Goal: Task Accomplishment & Management: Manage account settings

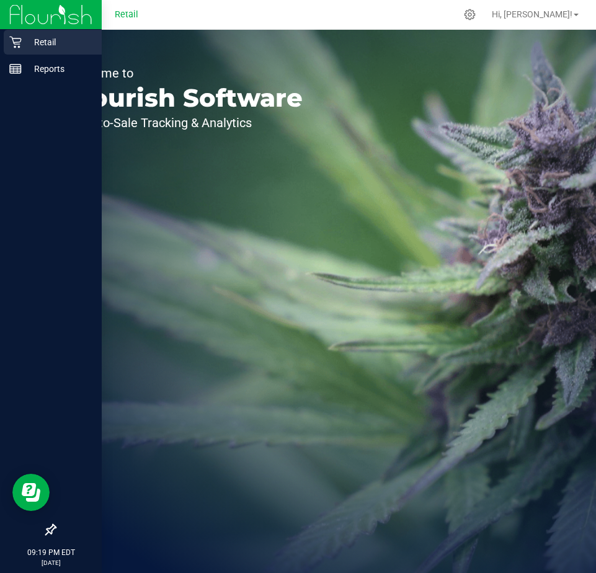
click at [51, 46] on p "Retail" at bounding box center [59, 42] width 74 height 15
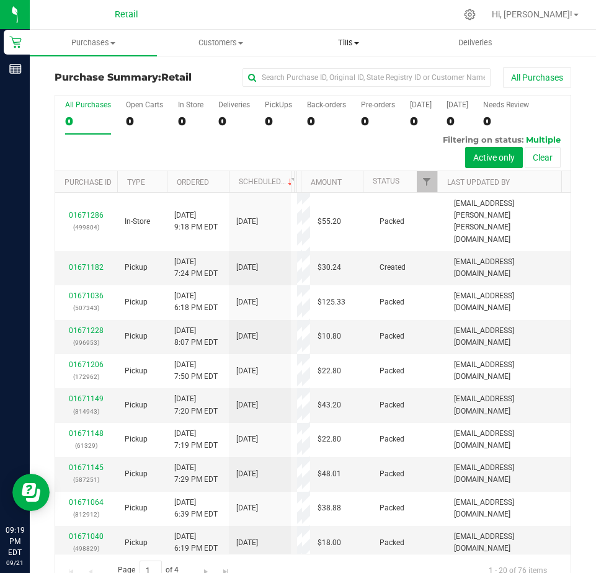
click at [355, 40] on span "Tills" at bounding box center [348, 42] width 126 height 11
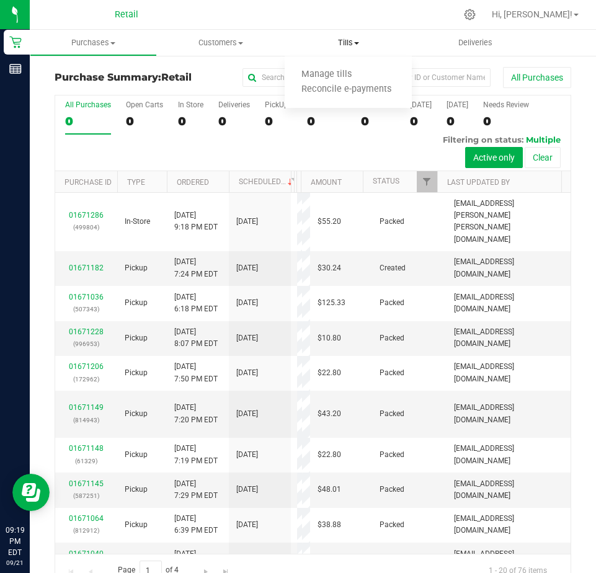
click at [340, 66] on ul "Manage tills Reconcile e-payments" at bounding box center [348, 82] width 127 height 52
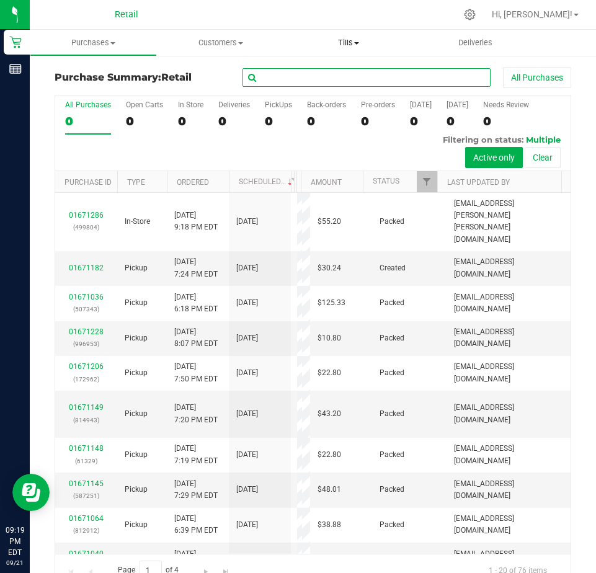
click at [341, 73] on input "text" at bounding box center [366, 77] width 248 height 19
click at [346, 39] on span "Tills" at bounding box center [348, 42] width 127 height 11
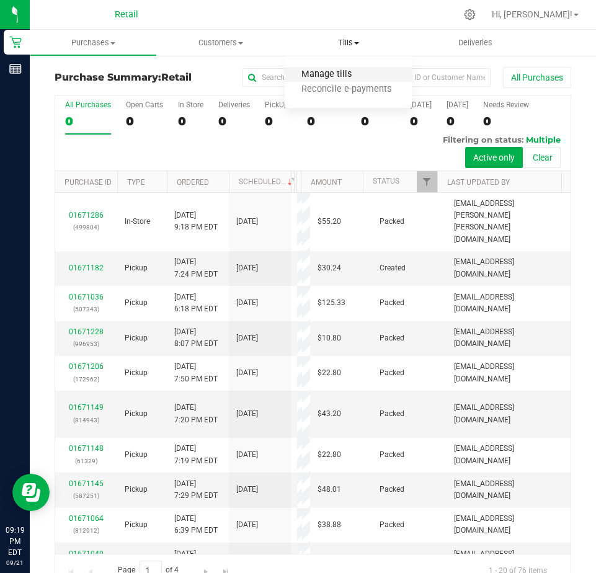
click at [330, 79] on span "Manage tills" at bounding box center [327, 74] width 84 height 11
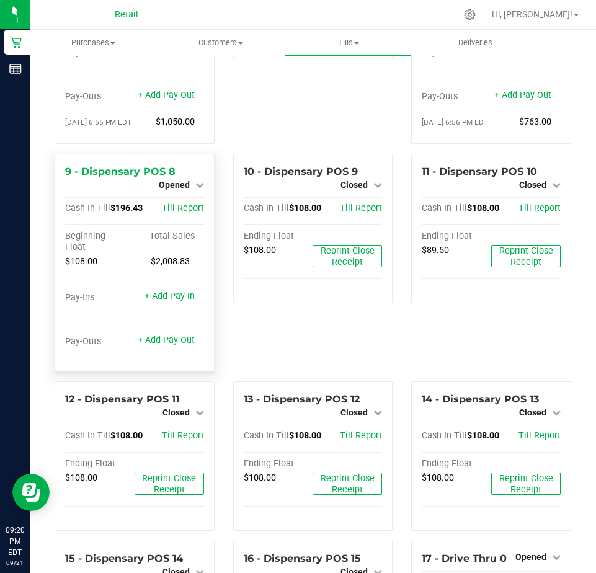
scroll to position [496, 0]
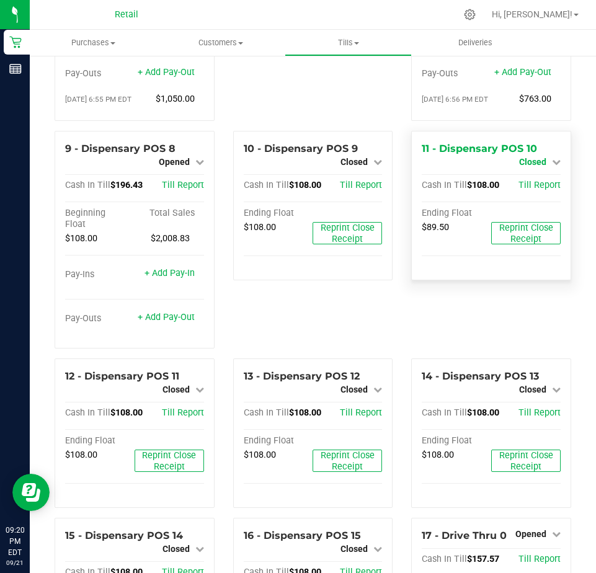
click at [522, 167] on span "Closed" at bounding box center [532, 162] width 27 height 10
click at [522, 177] on link "Open Till" at bounding box center [532, 172] width 33 height 10
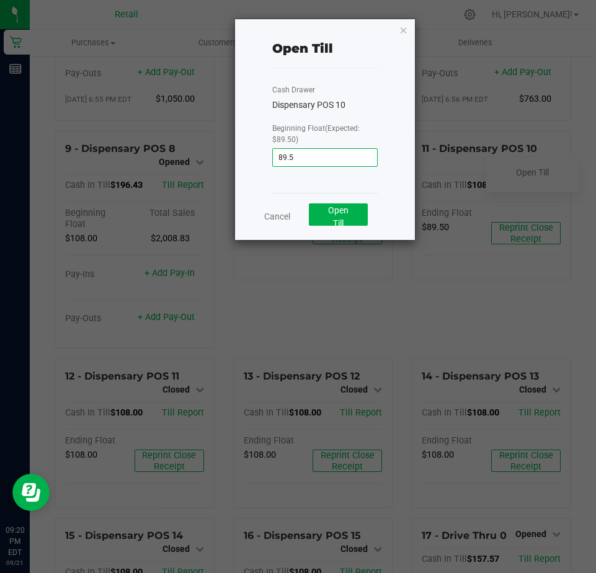
click at [314, 161] on input "89.5" at bounding box center [325, 157] width 105 height 17
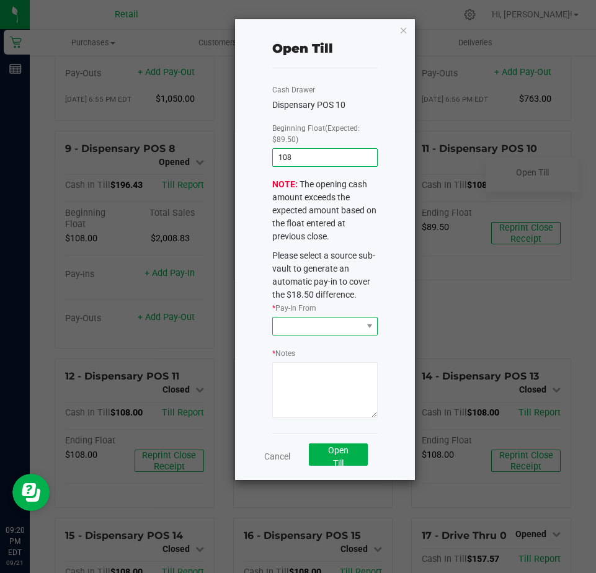
type input "$108.00"
click at [288, 326] on span at bounding box center [317, 325] width 89 height 17
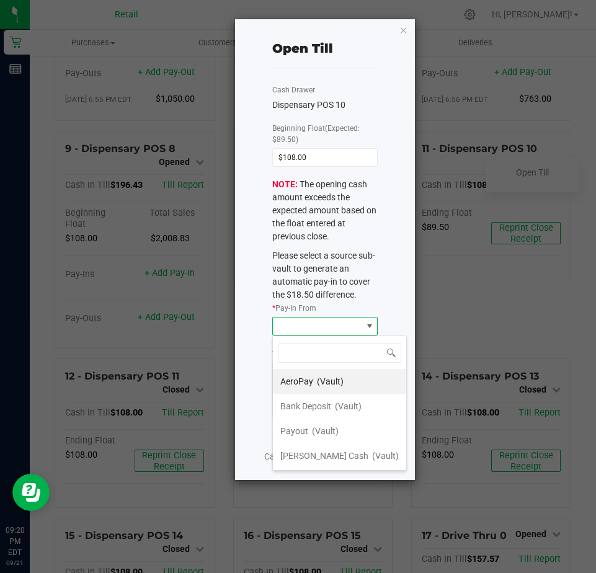
scroll to position [19, 106]
click at [315, 456] on span "[PERSON_NAME] Cash" at bounding box center [324, 456] width 88 height 10
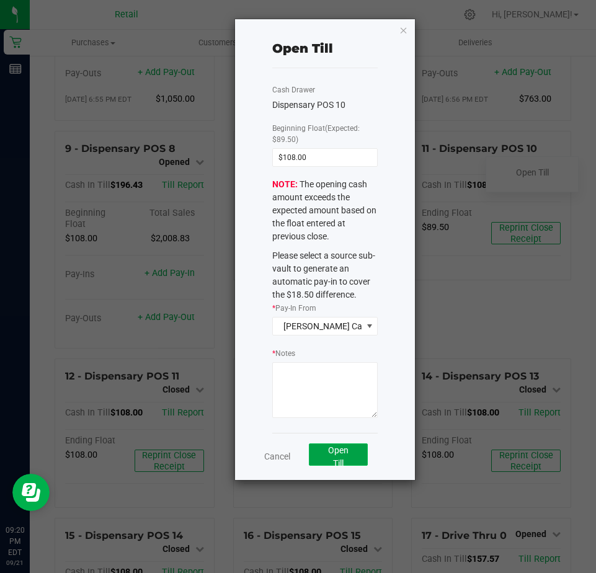
click at [334, 449] on span "Open Till" at bounding box center [338, 456] width 20 height 23
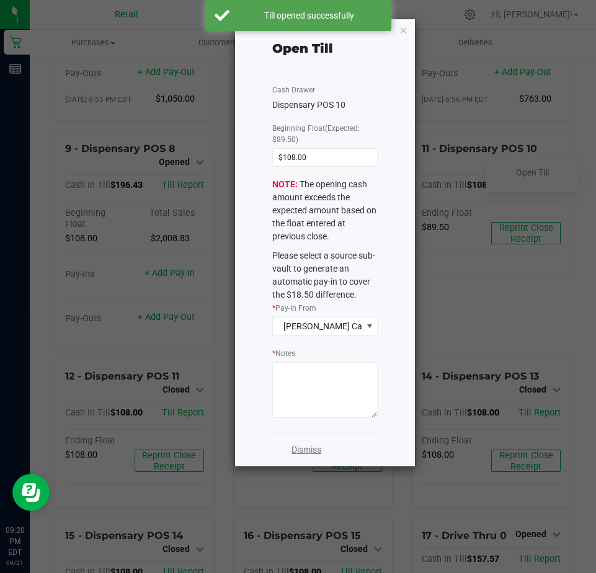
click at [298, 451] on link "Dismiss" at bounding box center [306, 449] width 30 height 13
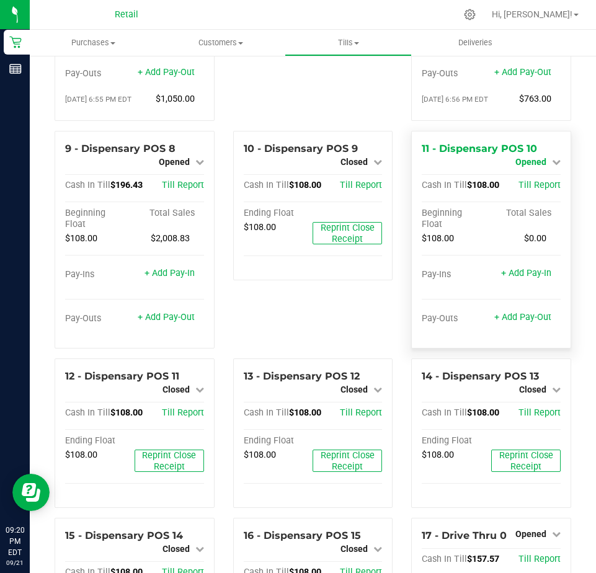
click at [515, 167] on span "Opened" at bounding box center [530, 162] width 31 height 10
click at [519, 177] on link "Close Till" at bounding box center [531, 172] width 33 height 10
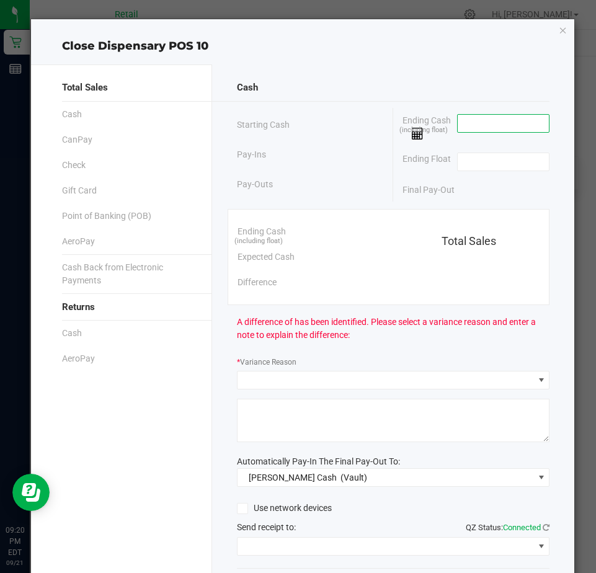
click at [461, 119] on input at bounding box center [502, 123] width 91 height 17
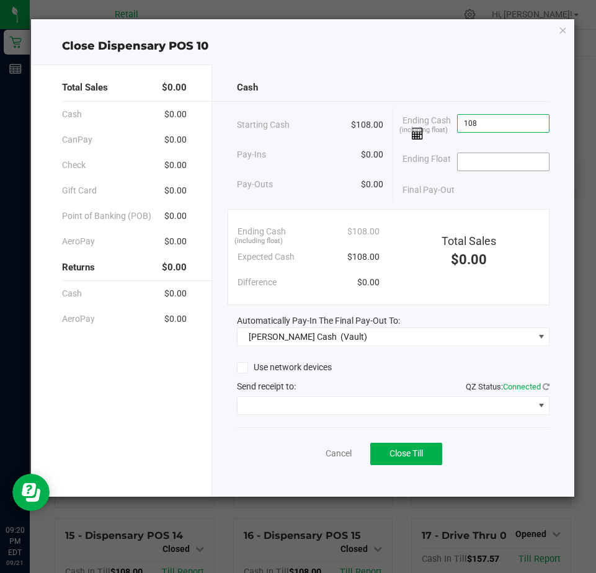
type input "$108.00"
click at [473, 157] on input at bounding box center [502, 161] width 91 height 17
type input "$108.00"
click at [400, 453] on span "Close Till" at bounding box center [405, 453] width 33 height 10
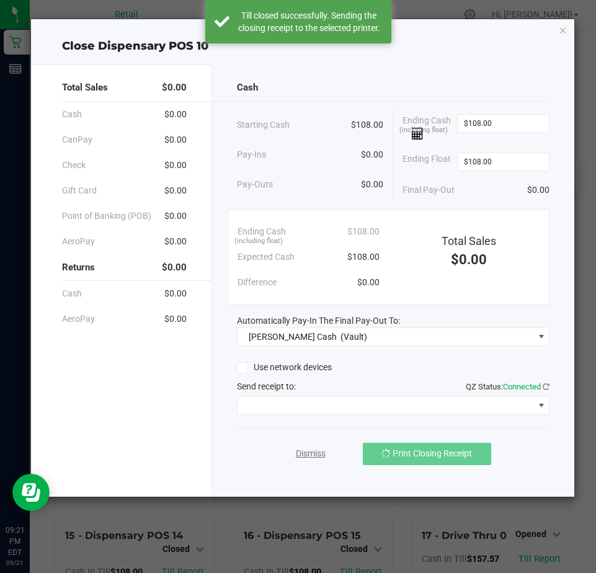
click at [310, 454] on link "Dismiss" at bounding box center [311, 453] width 30 height 13
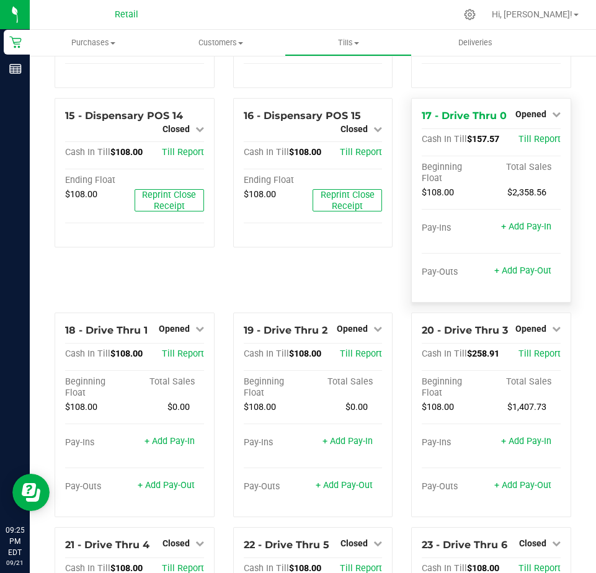
scroll to position [900, 0]
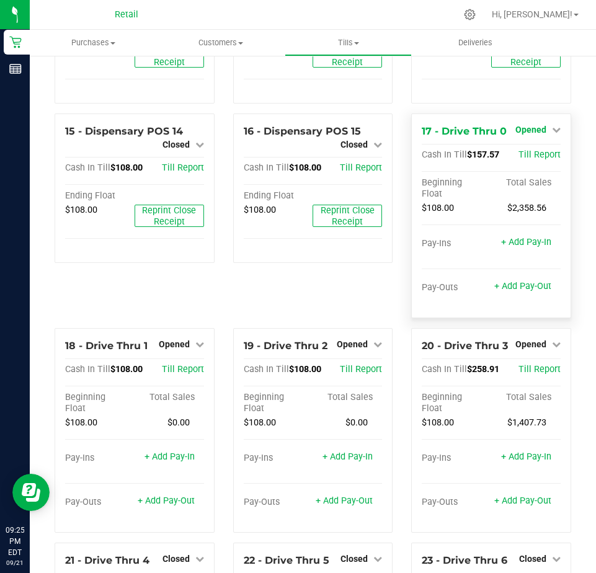
click at [527, 135] on span "Opened" at bounding box center [530, 130] width 31 height 10
click at [531, 160] on link "Close Till" at bounding box center [531, 155] width 33 height 10
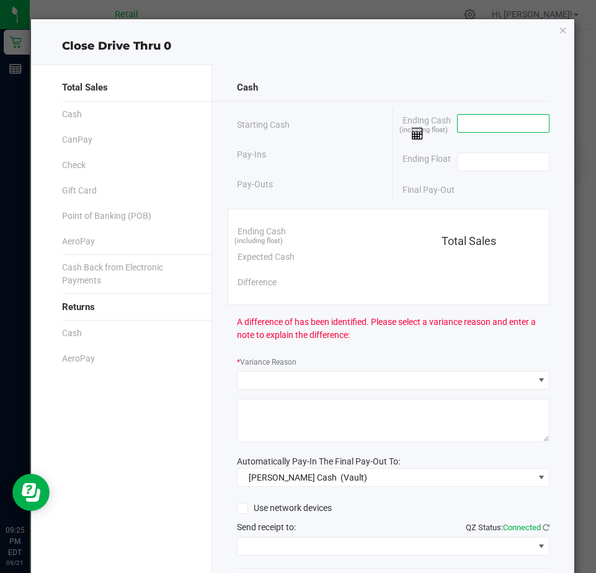
click at [462, 126] on input at bounding box center [502, 123] width 91 height 17
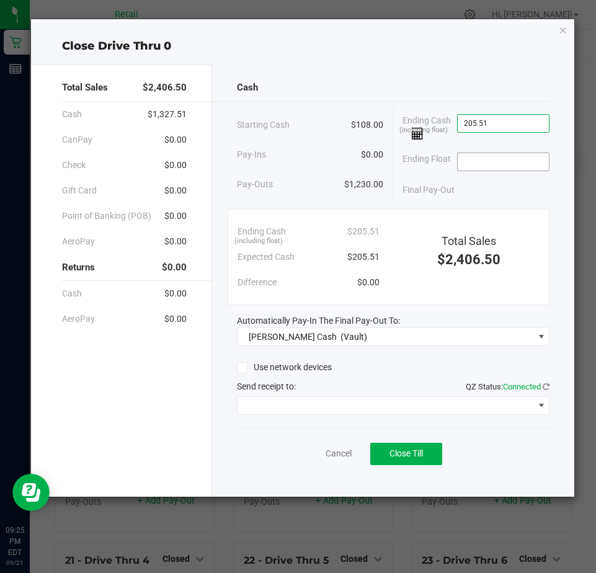
type input "$205.51"
click at [469, 164] on input at bounding box center [502, 161] width 91 height 17
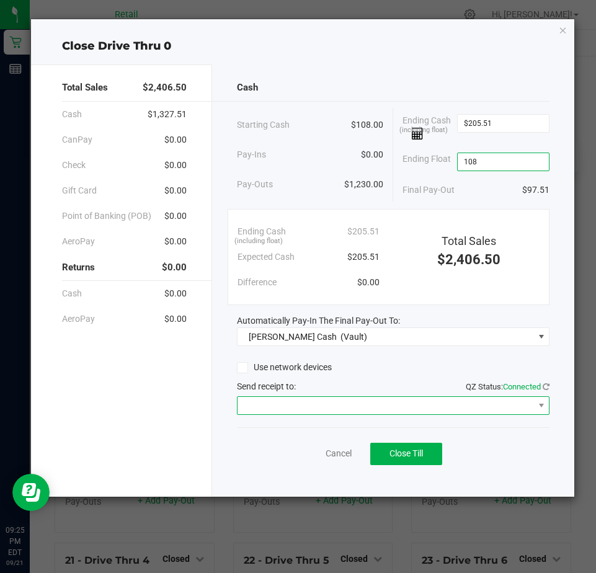
type input "$108.00"
click at [263, 404] on span at bounding box center [385, 405] width 296 height 17
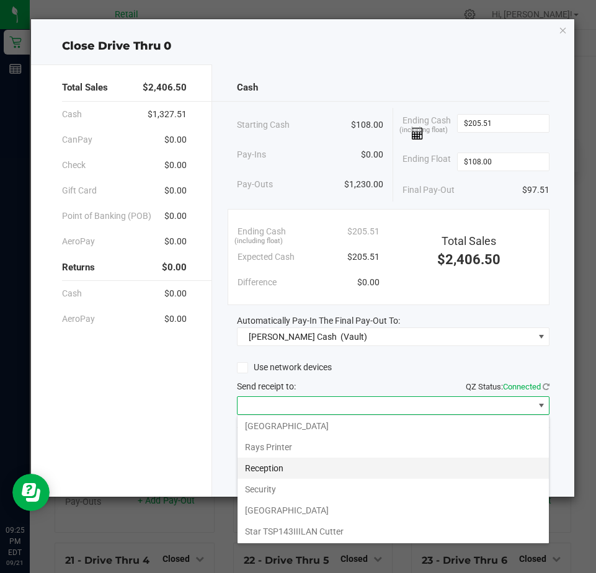
scroll to position [192, 0]
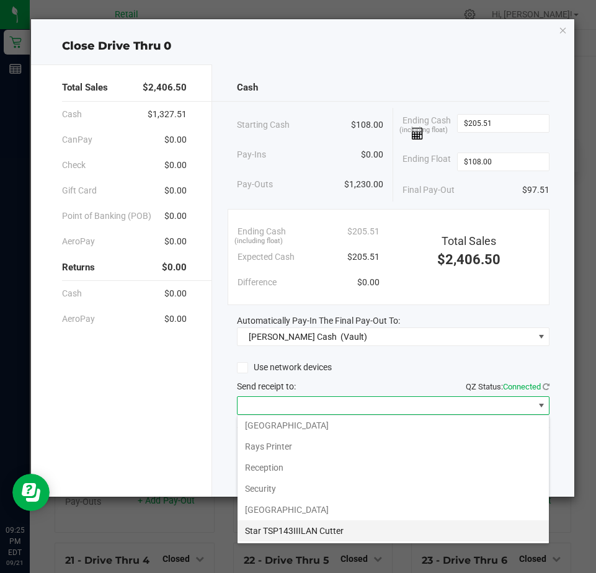
click at [267, 524] on Cutter "Star TSP143IIILAN Cutter" at bounding box center [392, 530] width 311 height 21
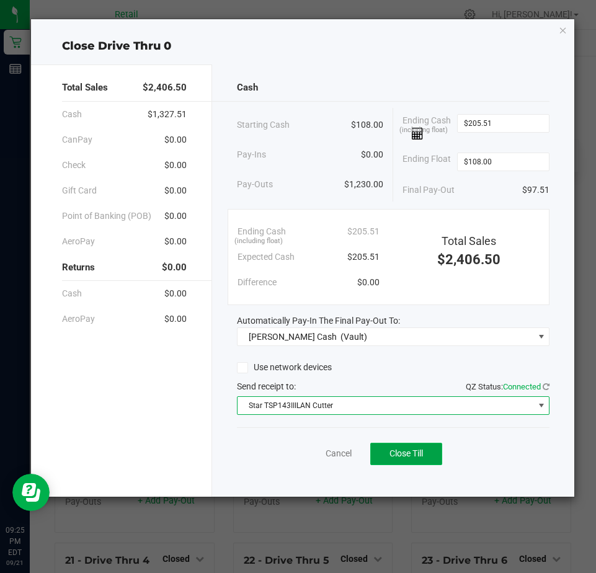
click at [389, 455] on span "Close Till" at bounding box center [405, 453] width 33 height 10
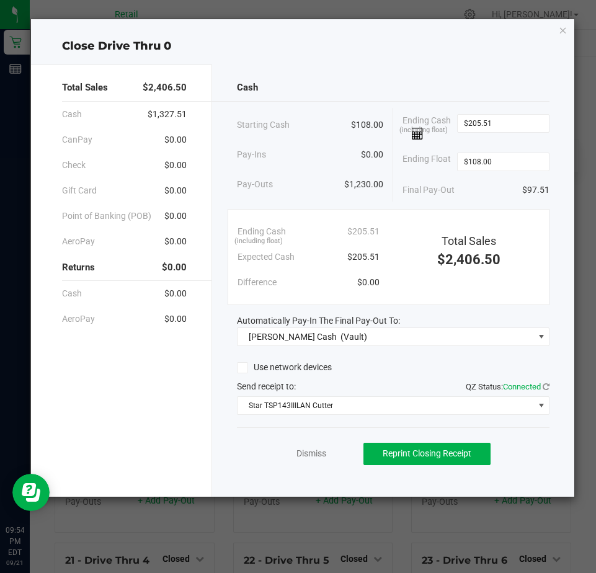
click at [309, 446] on div "Dismiss Reprint Closing Receipt" at bounding box center [393, 451] width 312 height 48
click at [310, 447] on link "Dismiss" at bounding box center [311, 453] width 30 height 13
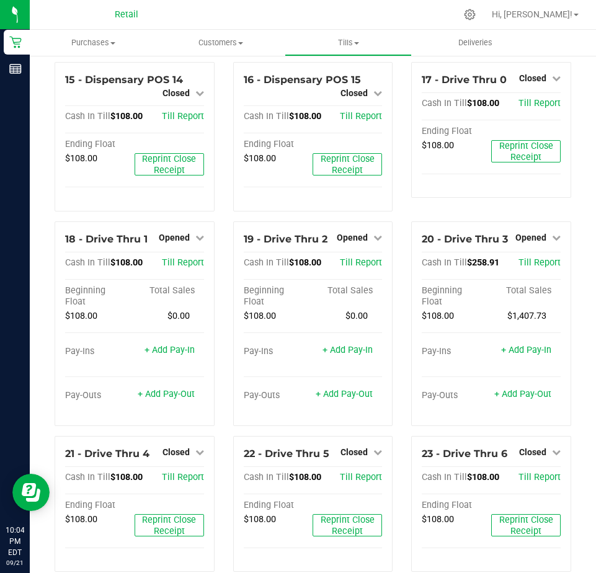
scroll to position [1217, 0]
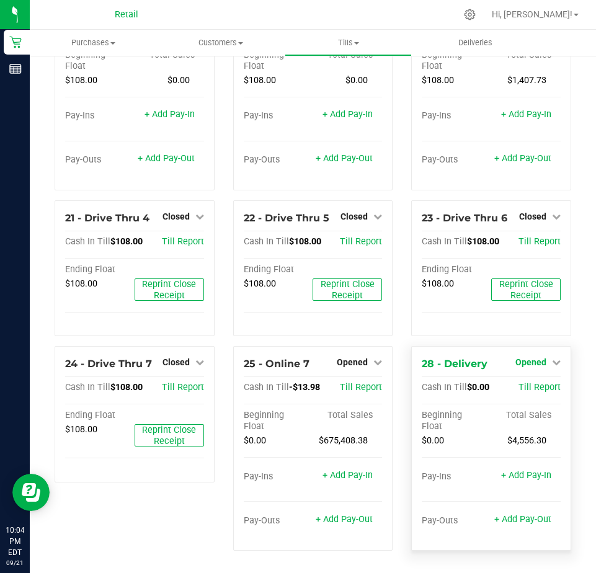
click at [540, 360] on link "Opened" at bounding box center [537, 362] width 45 height 10
click at [526, 391] on link "Close Till" at bounding box center [531, 388] width 33 height 10
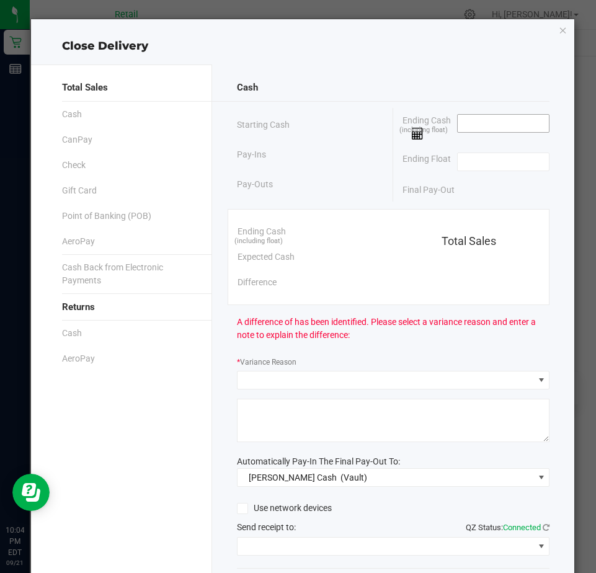
click at [463, 114] on div "Ending Cash (including float)" at bounding box center [475, 127] width 147 height 38
click at [467, 123] on input at bounding box center [502, 123] width 91 height 17
type input "$0.00"
click at [459, 167] on input at bounding box center [502, 161] width 91 height 17
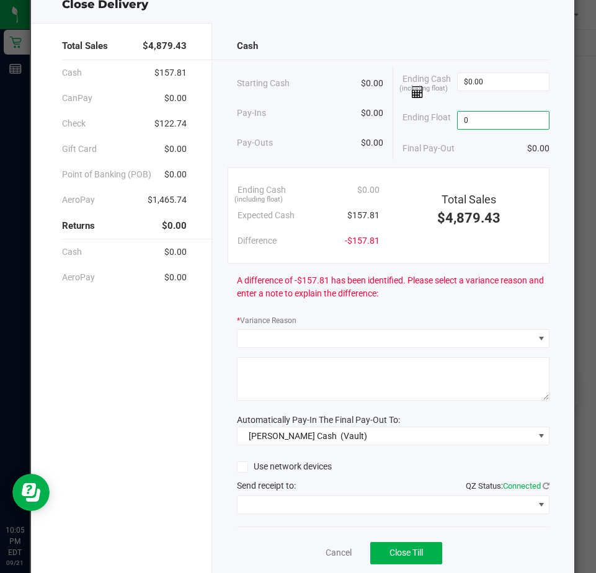
scroll to position [84, 0]
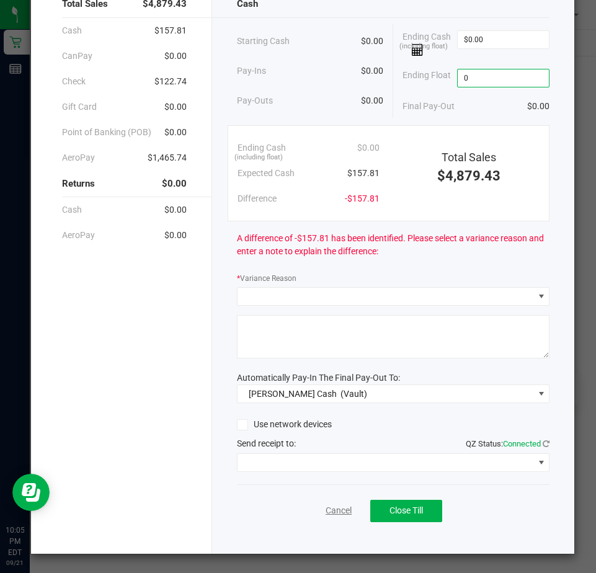
type input "$0.00"
click at [332, 508] on link "Cancel" at bounding box center [338, 510] width 26 height 13
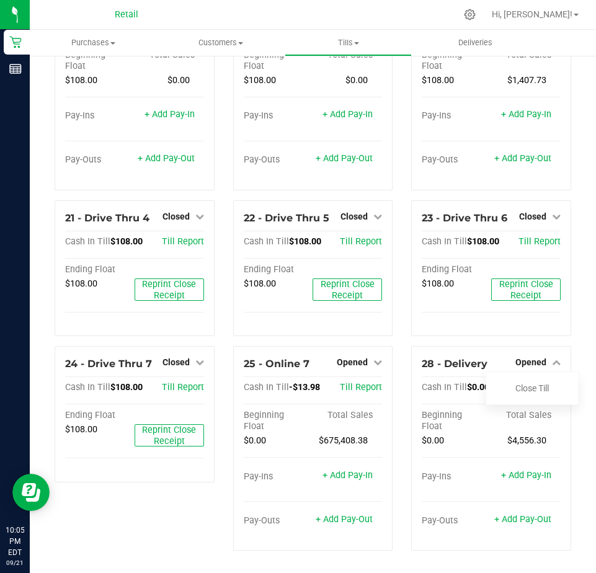
click at [443, 340] on div "23 - Drive Thru 6 Closed Open Till Cash In Till $108.00 Till Report Ending Floa…" at bounding box center [491, 273] width 179 height 146
click at [552, 360] on icon at bounding box center [556, 362] width 9 height 9
click at [521, 361] on span "Opened" at bounding box center [530, 362] width 31 height 10
click at [531, 384] on link "Close Till" at bounding box center [531, 388] width 33 height 10
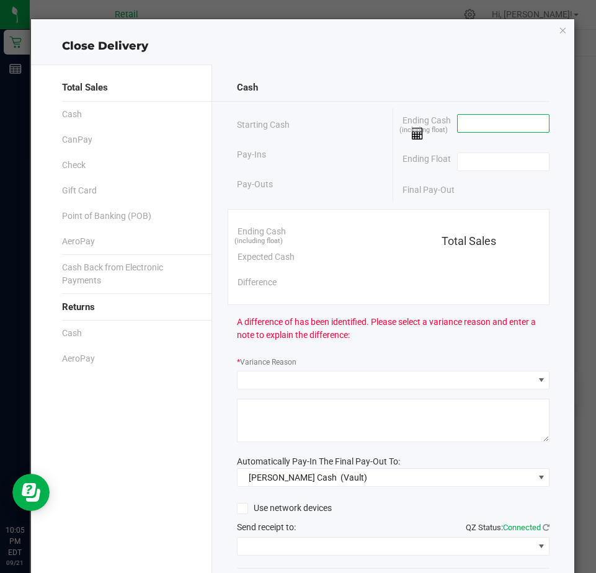
click at [483, 125] on input at bounding box center [502, 123] width 91 height 17
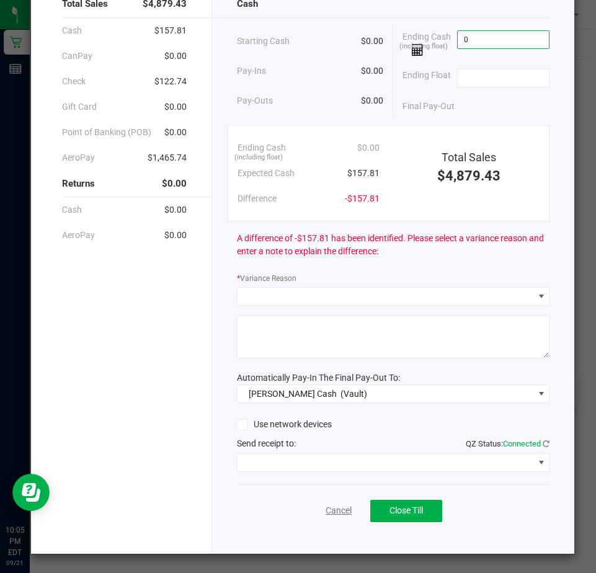
type input "$0.00"
click at [327, 508] on link "Cancel" at bounding box center [338, 510] width 26 height 13
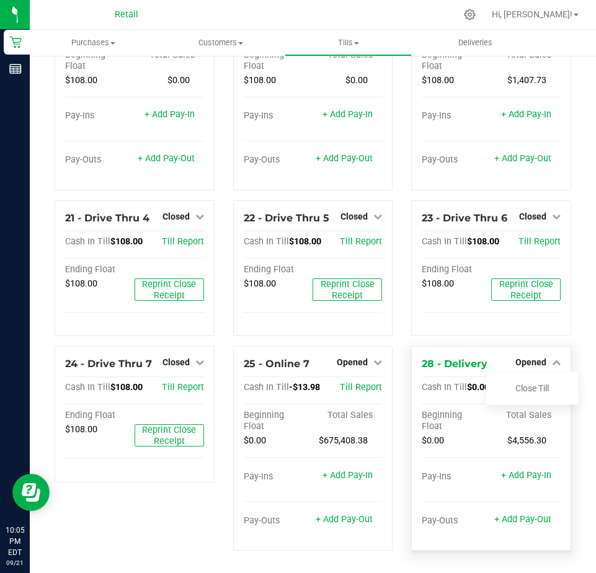
click at [470, 427] on div "Beginning Float" at bounding box center [455, 421] width 69 height 22
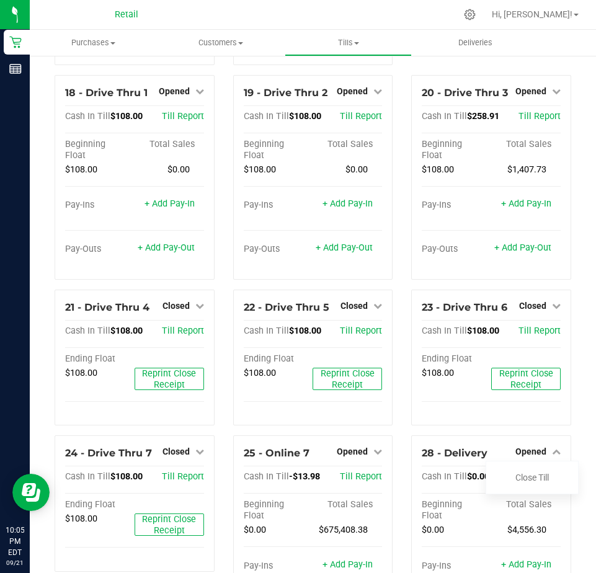
scroll to position [1093, 0]
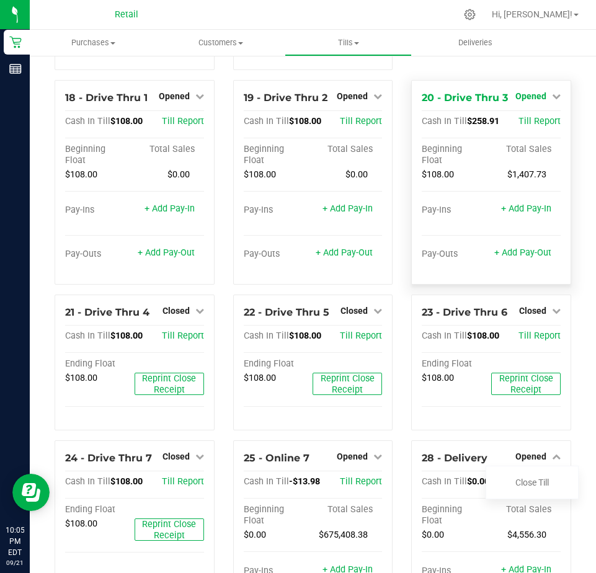
click at [519, 101] on span "Opened" at bounding box center [530, 96] width 31 height 10
click at [521, 126] on link "Close Till" at bounding box center [531, 122] width 33 height 10
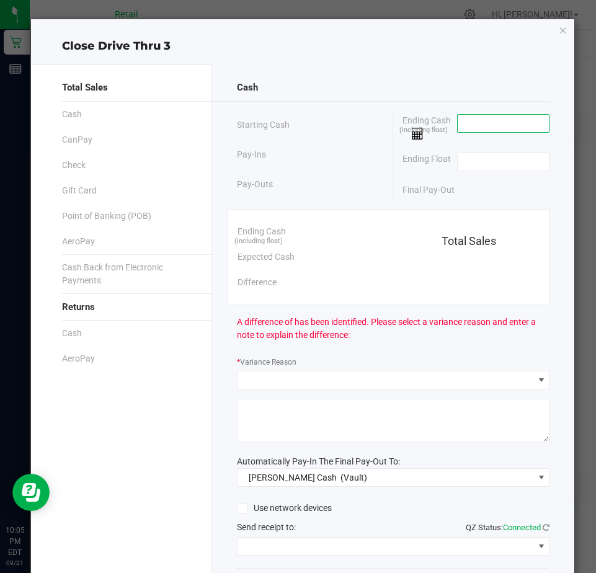
click at [469, 130] on input at bounding box center [502, 123] width 91 height 17
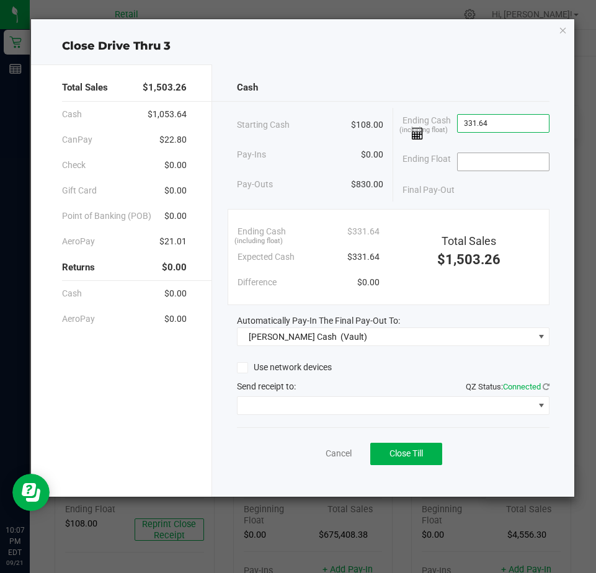
type input "$331.64"
click at [475, 166] on input at bounding box center [502, 161] width 91 height 17
type input "$108.00"
click at [337, 451] on link "Cancel" at bounding box center [338, 453] width 26 height 13
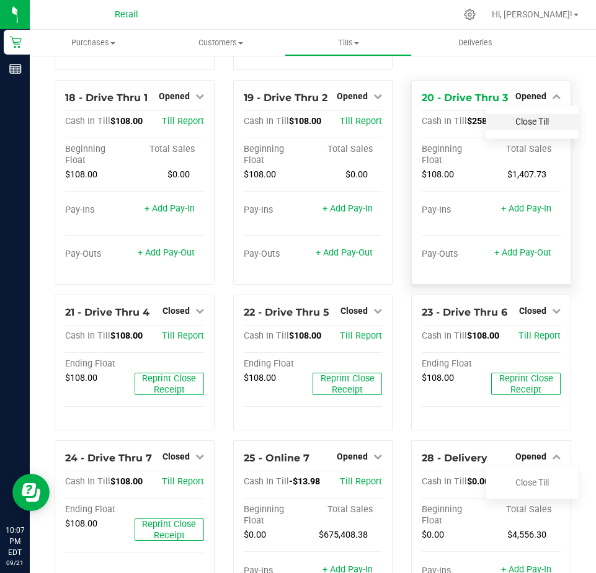
click at [530, 126] on link "Close Till" at bounding box center [531, 122] width 33 height 10
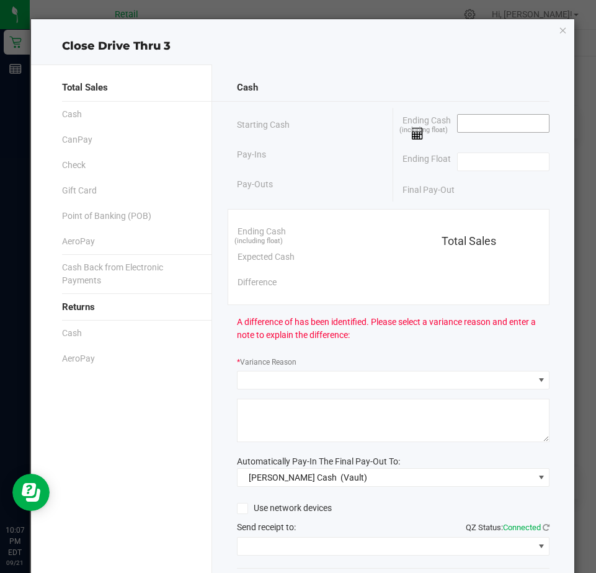
click at [482, 126] on input at bounding box center [502, 123] width 91 height 17
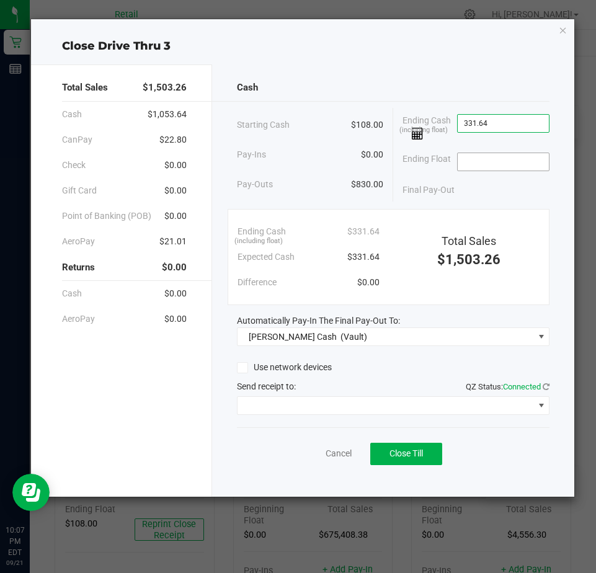
type input "$331.64"
click at [475, 164] on input at bounding box center [502, 161] width 91 height 17
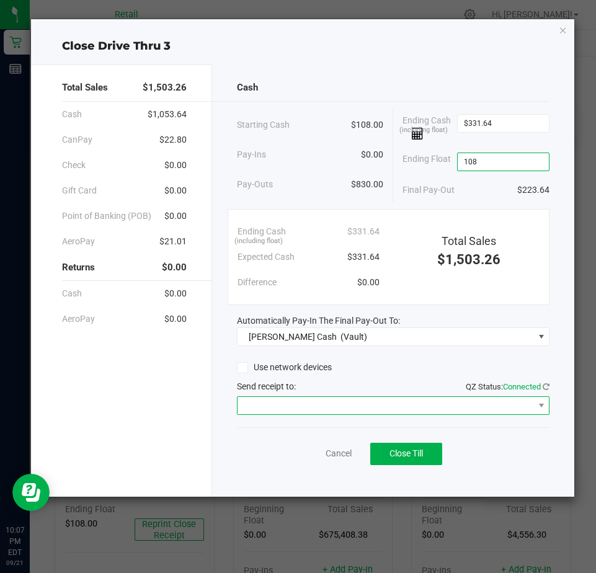
type input "$108.00"
click at [269, 407] on span at bounding box center [385, 405] width 296 height 17
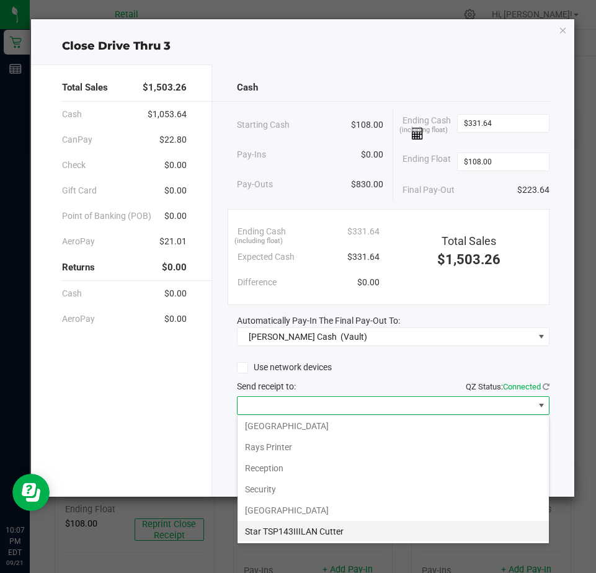
scroll to position [192, 0]
click at [296, 531] on Cutter "Star TSP143IIILAN Cutter" at bounding box center [392, 530] width 311 height 21
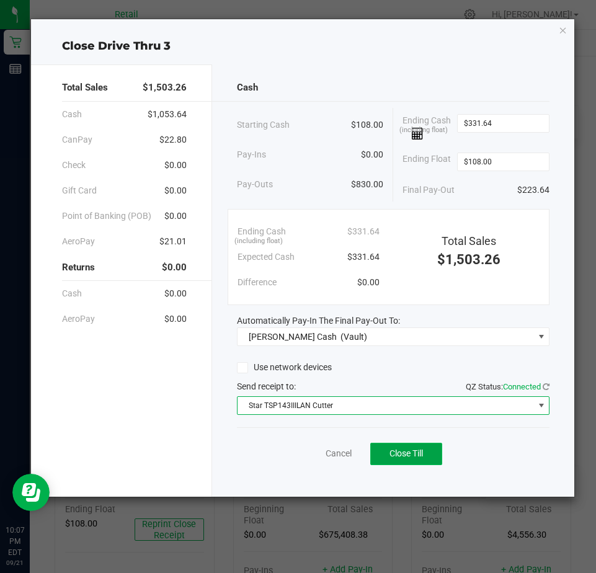
click at [413, 450] on span "Close Till" at bounding box center [405, 453] width 33 height 10
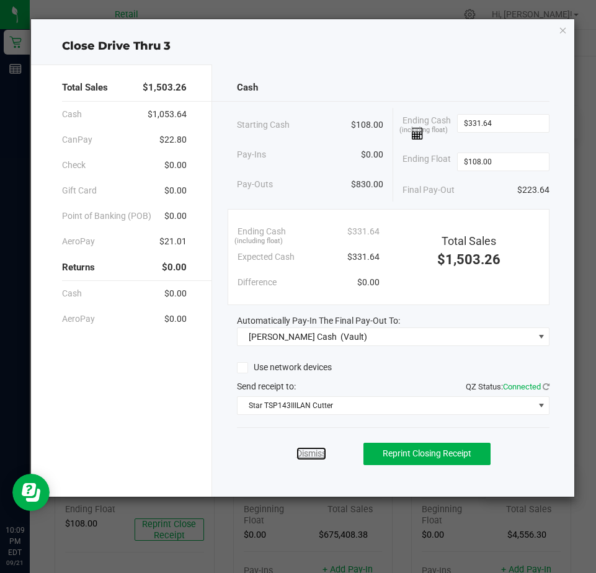
click at [299, 454] on link "Dismiss" at bounding box center [311, 453] width 30 height 13
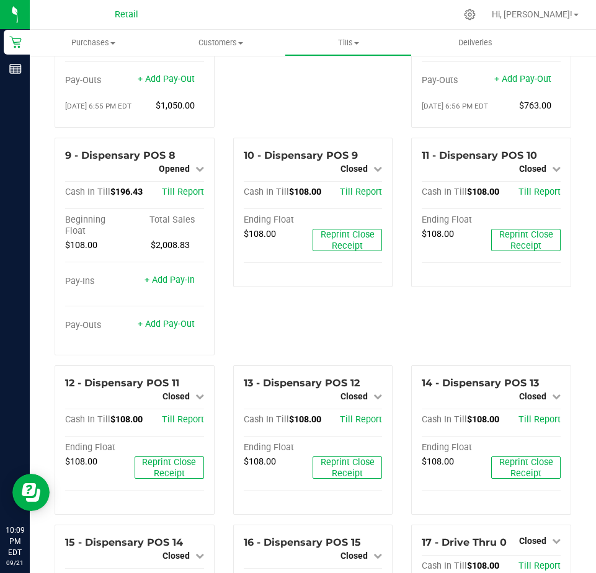
scroll to position [473, 0]
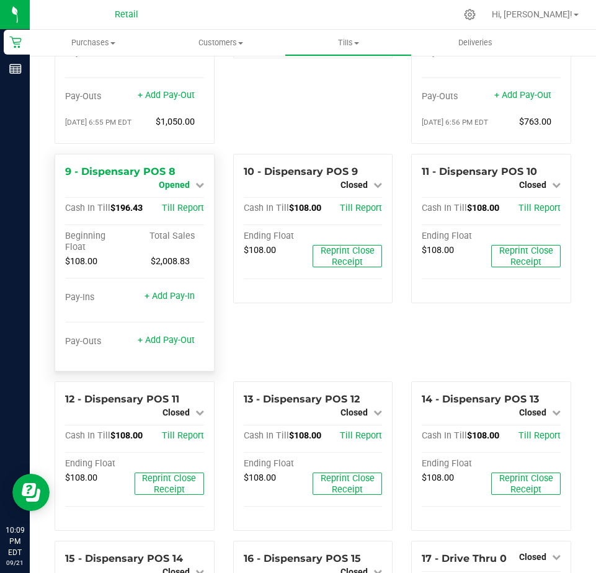
click at [179, 190] on span "Opened" at bounding box center [174, 185] width 31 height 10
click at [179, 200] on link "Close Till" at bounding box center [175, 195] width 33 height 10
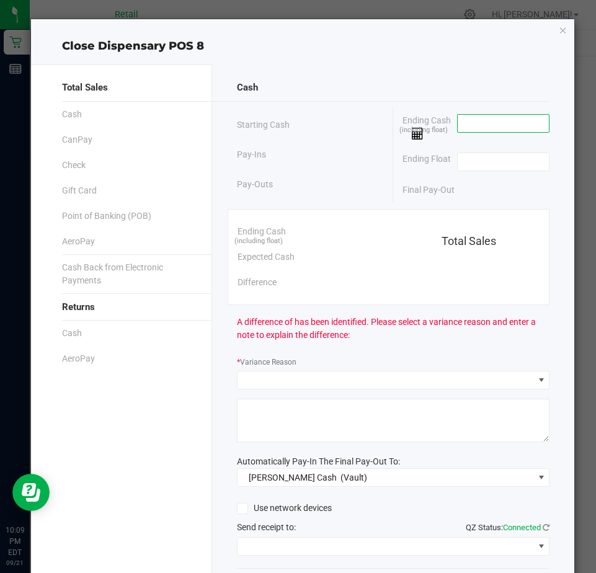
click at [470, 125] on input at bounding box center [502, 123] width 91 height 17
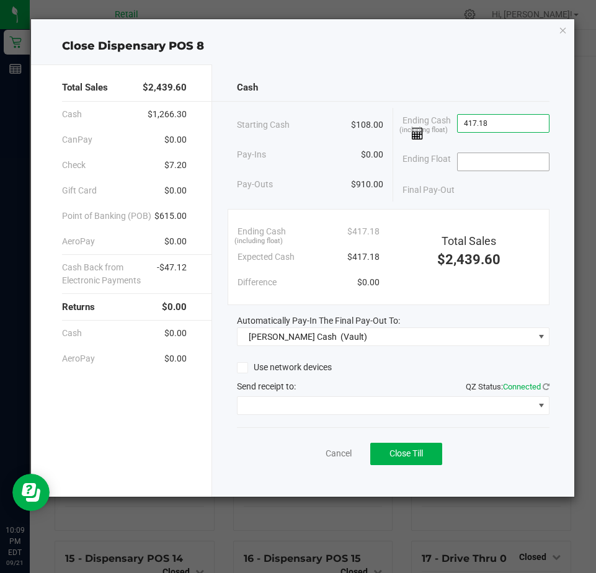
type input "$417.18"
click at [470, 165] on input at bounding box center [502, 161] width 91 height 17
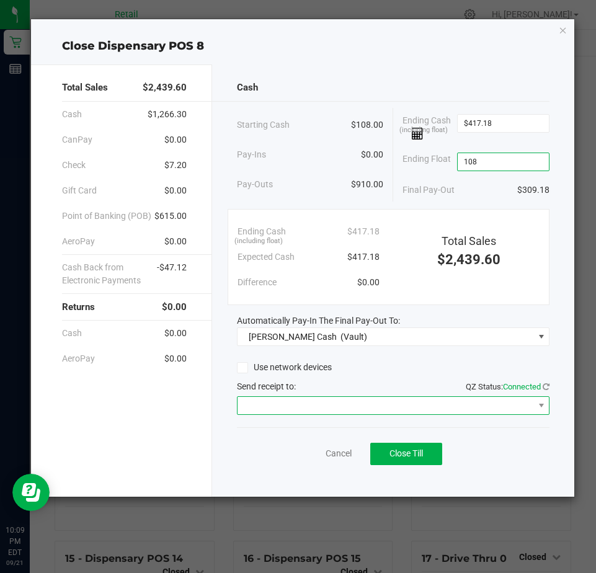
type input "$108.00"
click at [262, 414] on span at bounding box center [393, 405] width 312 height 19
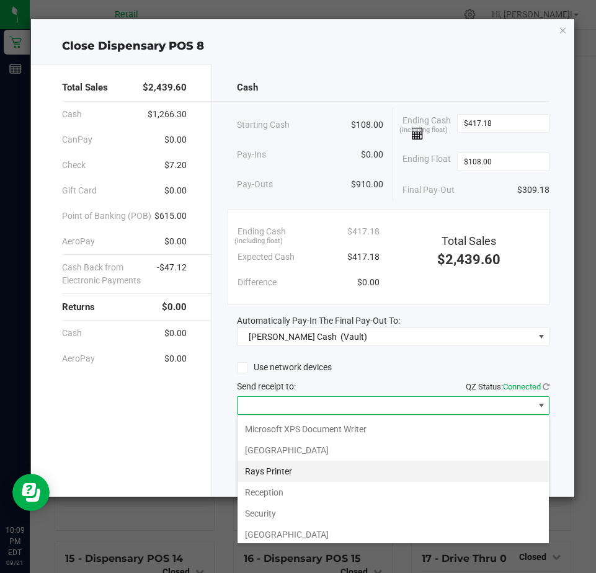
scroll to position [192, 0]
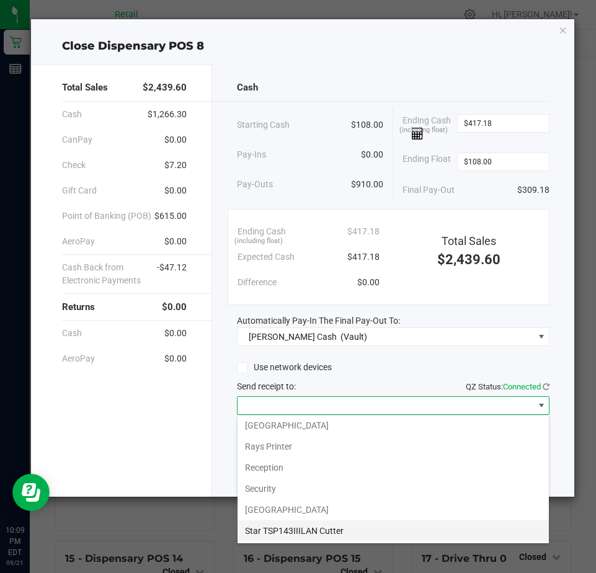
click at [261, 524] on Cutter "Star TSP143IIILAN Cutter" at bounding box center [392, 530] width 311 height 21
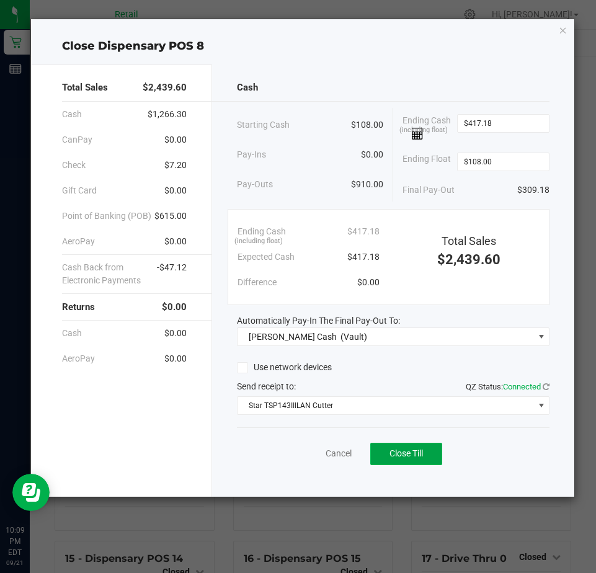
click at [395, 448] on button "Close Till" at bounding box center [406, 454] width 72 height 22
click at [299, 451] on link "Dismiss" at bounding box center [311, 453] width 30 height 13
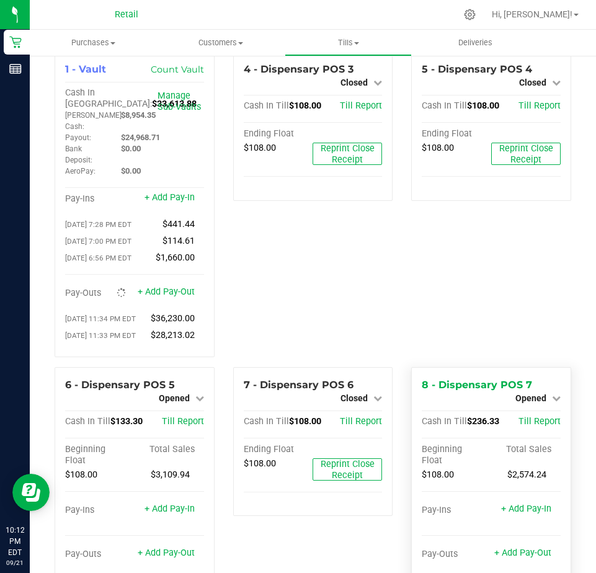
scroll to position [0, 0]
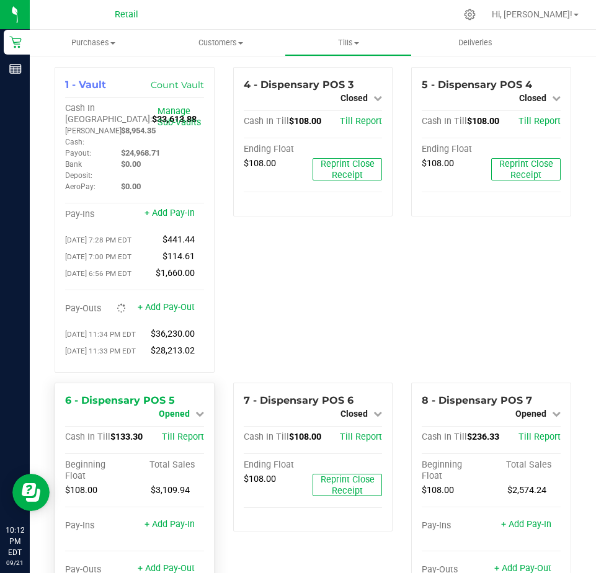
click at [166, 418] on span "Opened" at bounding box center [174, 413] width 31 height 10
click at [190, 432] on div "Close Till" at bounding box center [176, 424] width 92 height 15
click at [174, 429] on link "Close Till" at bounding box center [175, 424] width 33 height 10
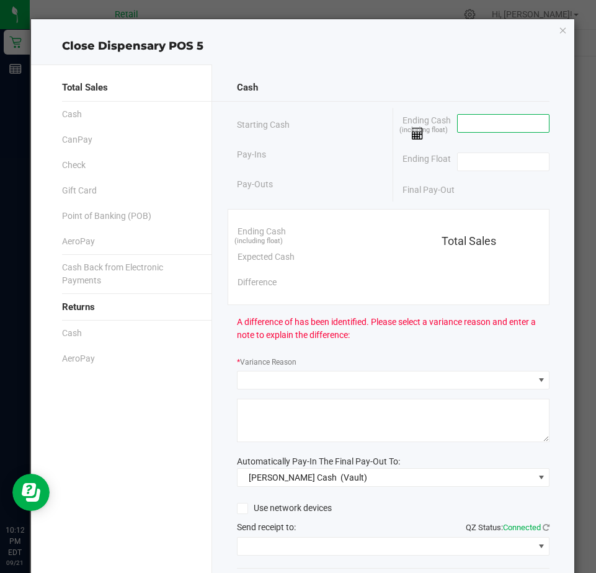
click at [460, 121] on input at bounding box center [502, 123] width 91 height 17
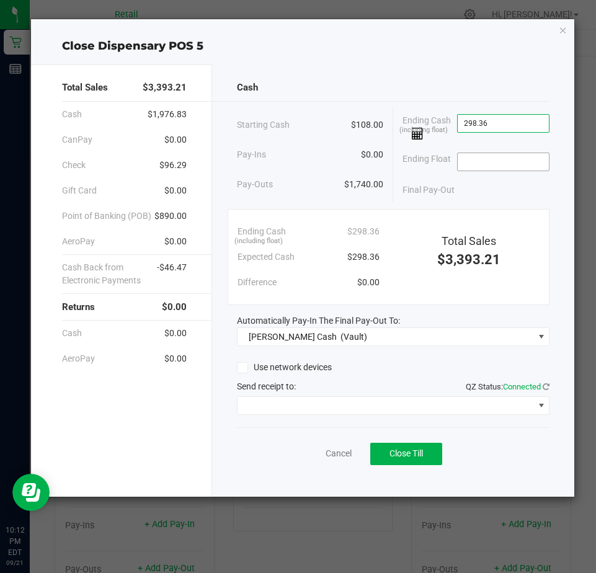
type input "$298.36"
click at [469, 162] on input at bounding box center [502, 161] width 91 height 17
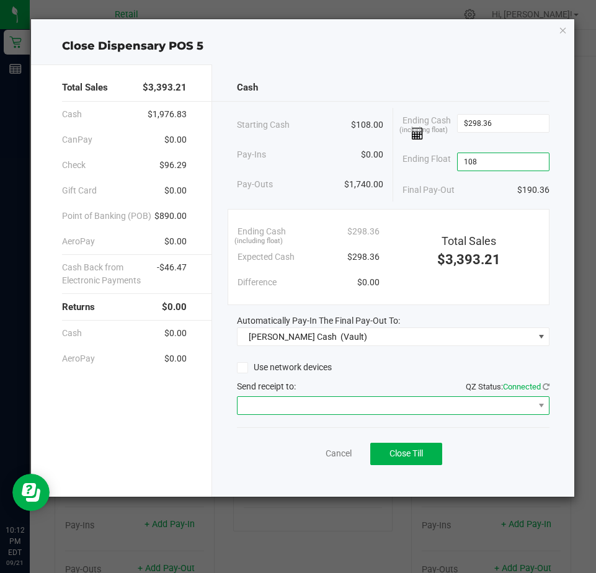
type input "$108.00"
click at [274, 407] on span at bounding box center [385, 405] width 296 height 17
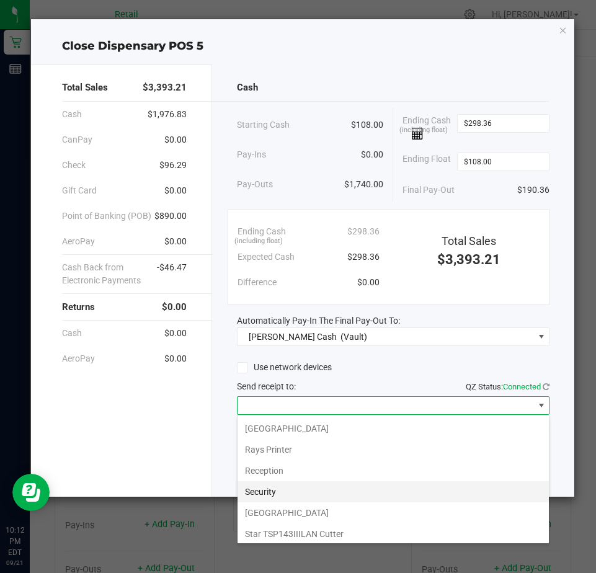
scroll to position [192, 0]
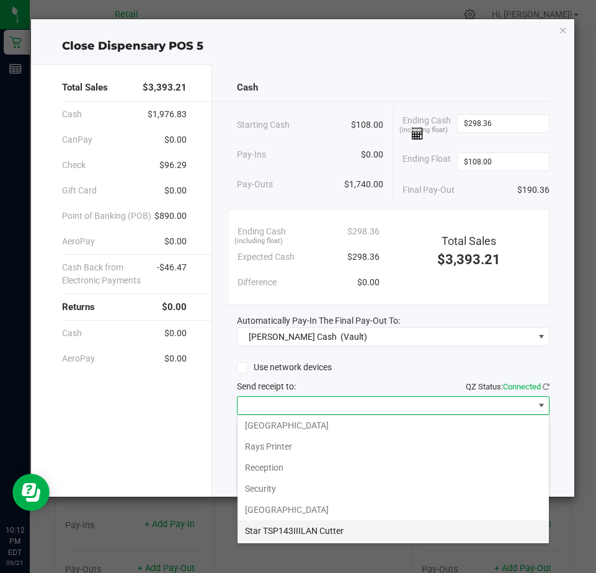
click at [265, 530] on Cutter "Star TSP143IIILAN Cutter" at bounding box center [392, 530] width 311 height 21
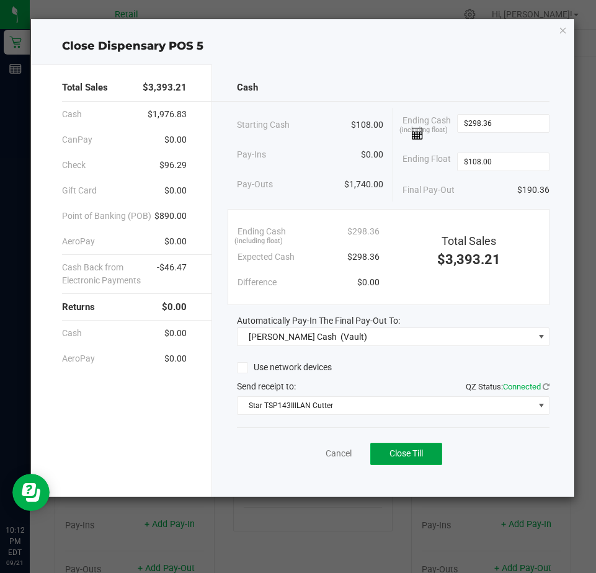
click at [378, 456] on button "Close Till" at bounding box center [406, 454] width 72 height 22
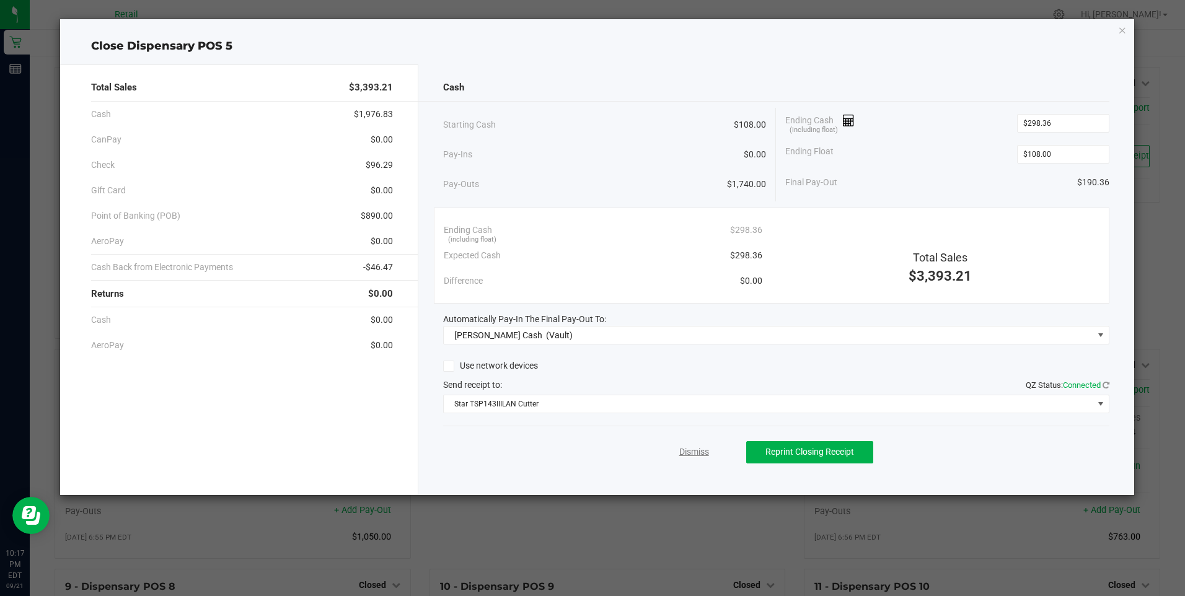
click at [595, 455] on link "Dismiss" at bounding box center [694, 452] width 30 height 13
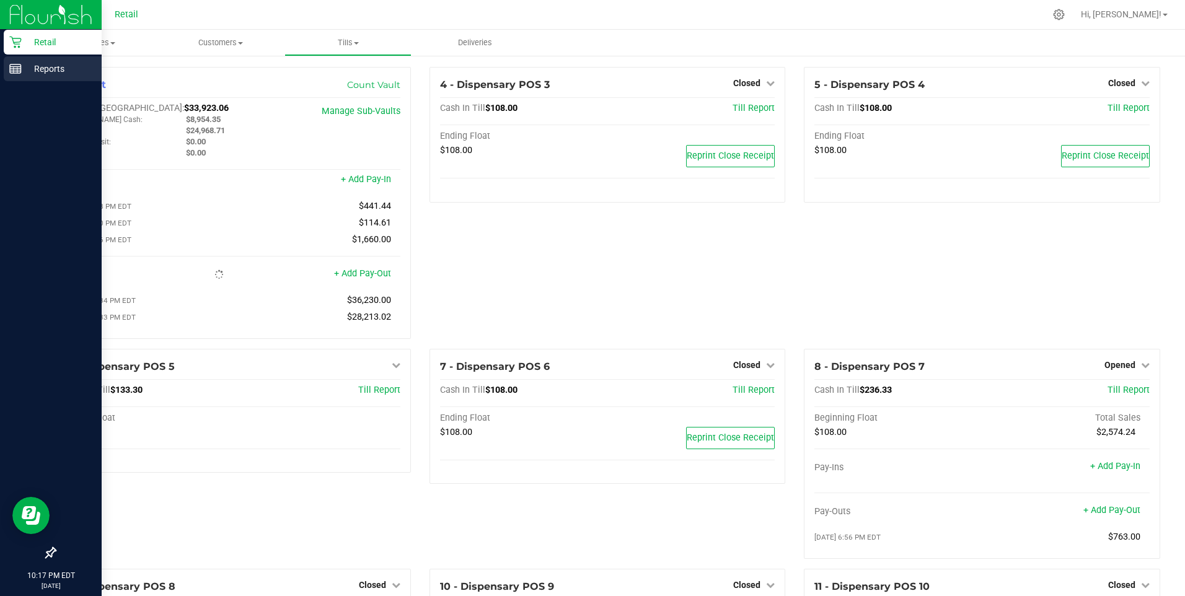
click at [32, 74] on p "Reports" at bounding box center [59, 68] width 74 height 15
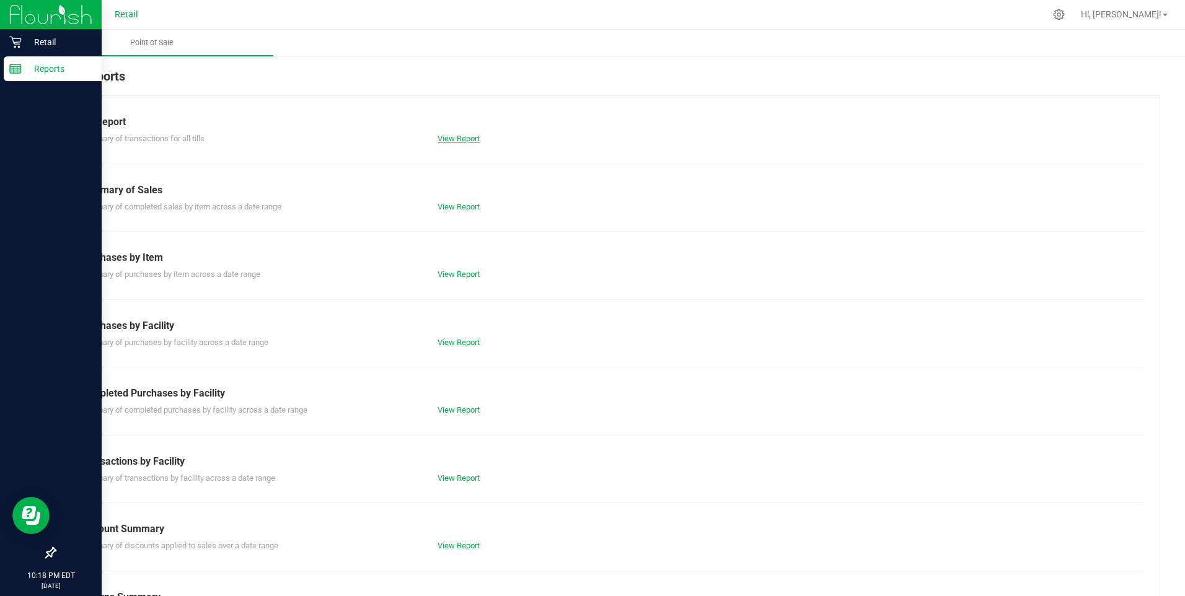
click at [446, 136] on link "View Report" at bounding box center [459, 138] width 42 height 9
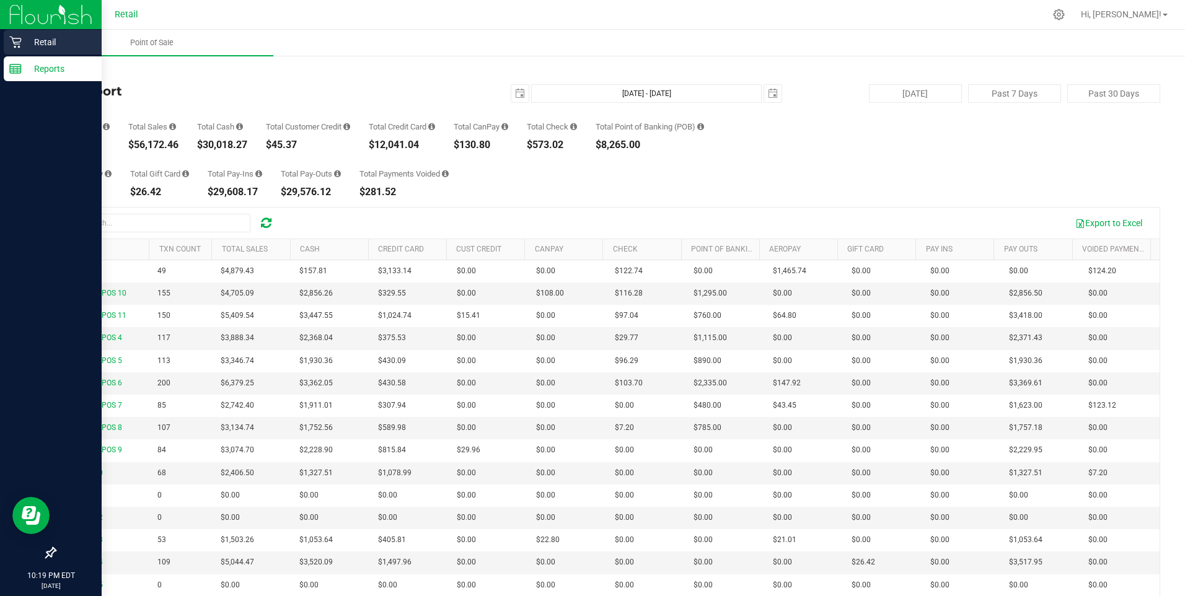
click at [46, 41] on p "Retail" at bounding box center [59, 42] width 74 height 15
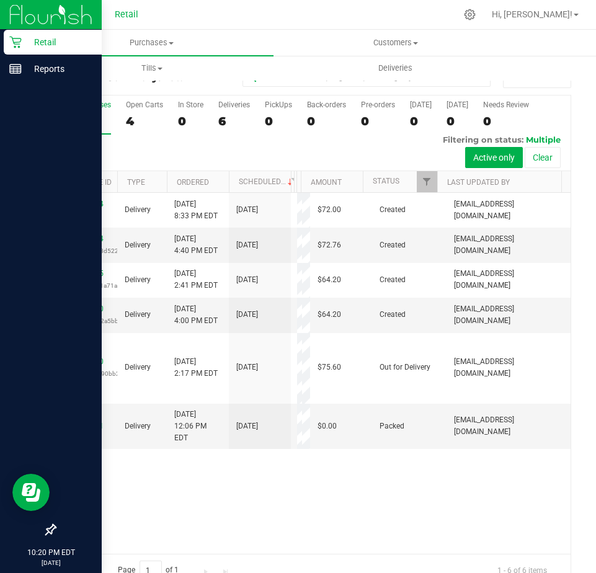
click at [32, 40] on p "Retail" at bounding box center [59, 42] width 74 height 15
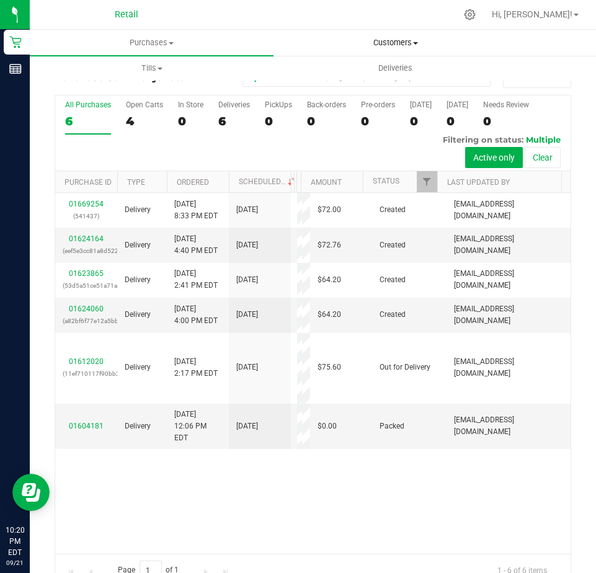
click at [395, 42] on span "Customers" at bounding box center [395, 42] width 242 height 11
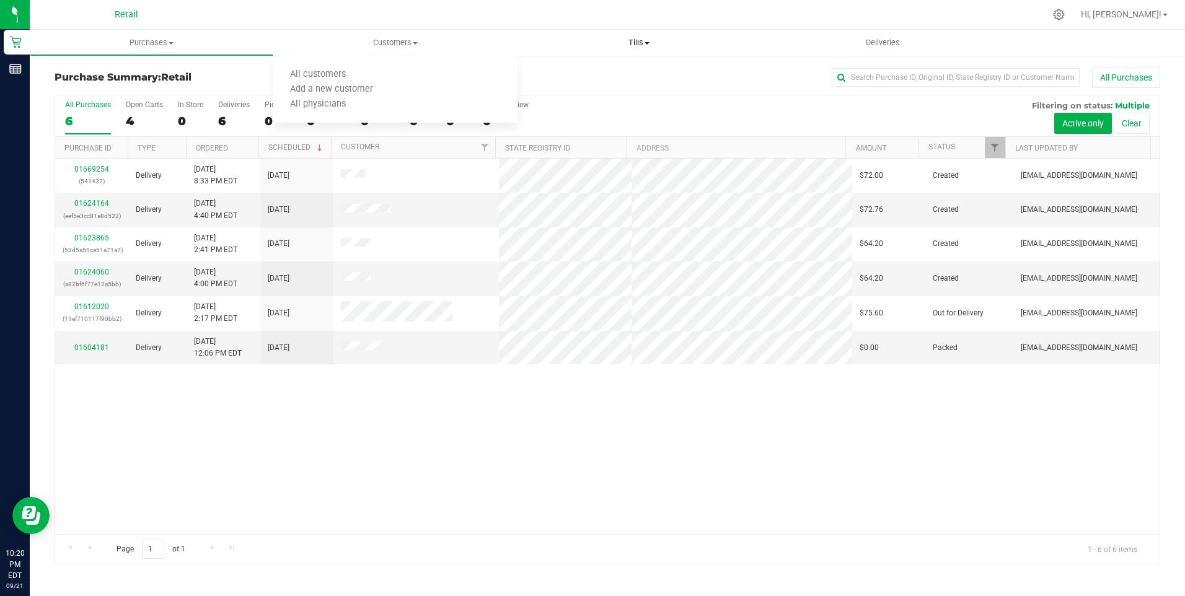
click at [595, 43] on span "Tills" at bounding box center [639, 42] width 242 height 11
click at [565, 73] on span "Manage tills" at bounding box center [560, 74] width 84 height 11
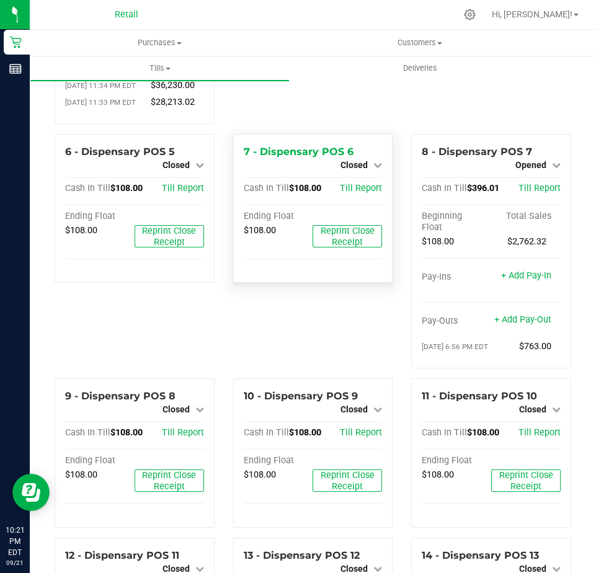
scroll to position [310, 0]
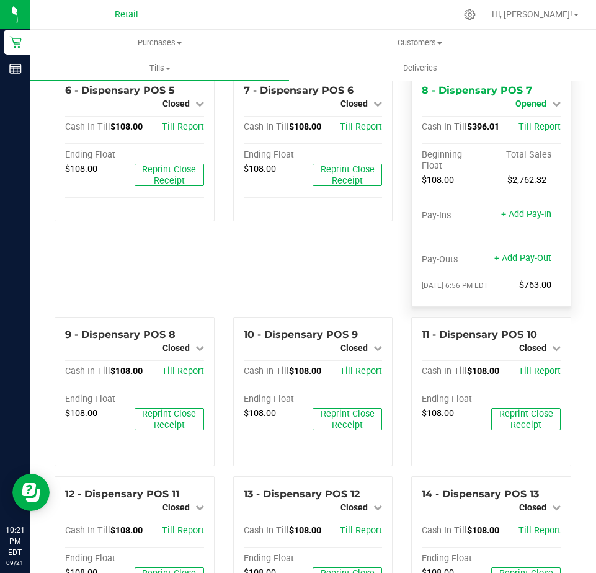
click at [519, 108] on span "Opened" at bounding box center [530, 104] width 31 height 10
click at [526, 119] on link "Close Till" at bounding box center [531, 114] width 33 height 10
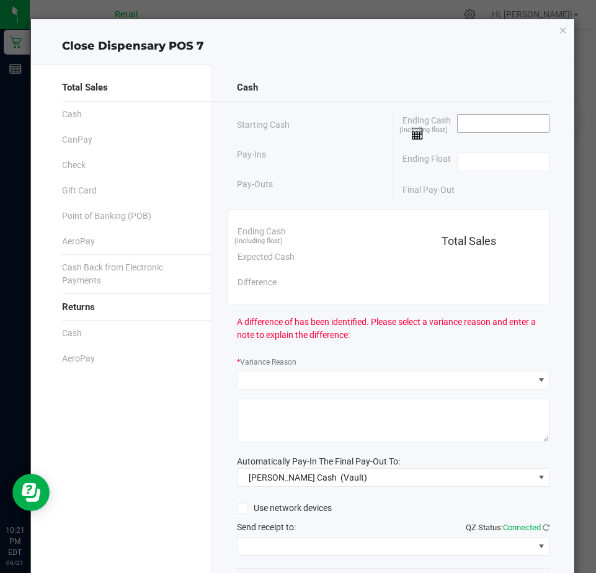
click at [475, 120] on input at bounding box center [502, 123] width 91 height 17
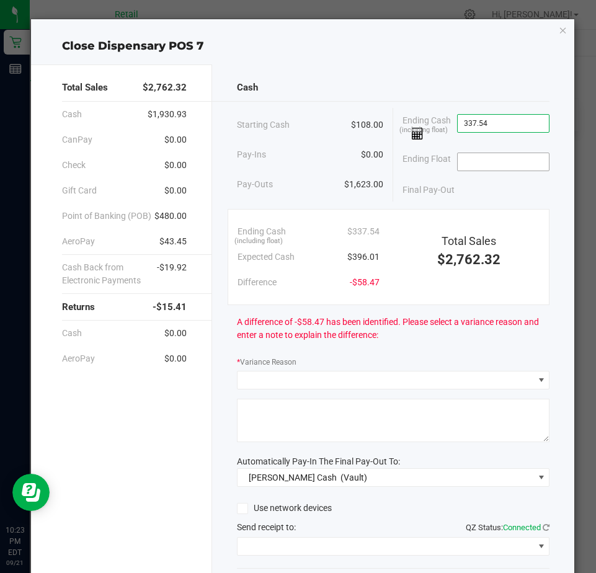
type input "$337.54"
click at [457, 157] on input at bounding box center [502, 161] width 91 height 17
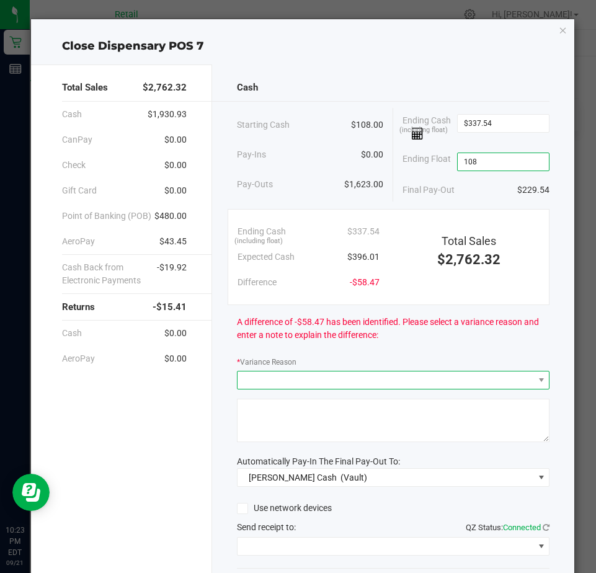
type input "$108.00"
click at [240, 377] on span at bounding box center [385, 379] width 296 height 17
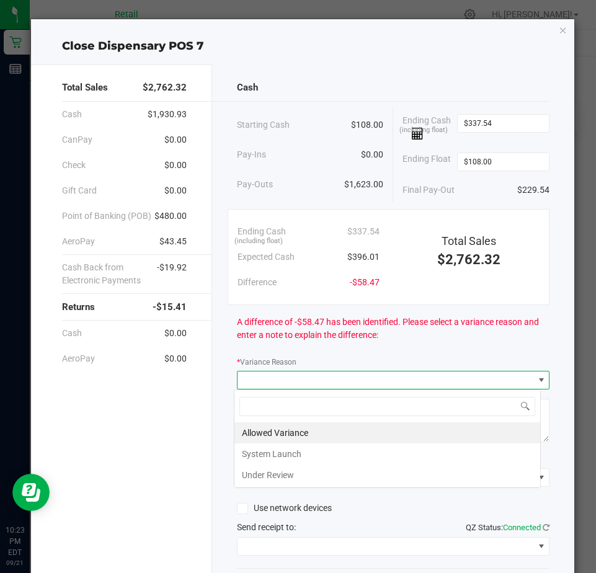
scroll to position [19, 307]
drag, startPoint x: 258, startPoint y: 475, endPoint x: 257, endPoint y: 469, distance: 6.5
click at [258, 473] on li "Under Review" at bounding box center [387, 474] width 306 height 21
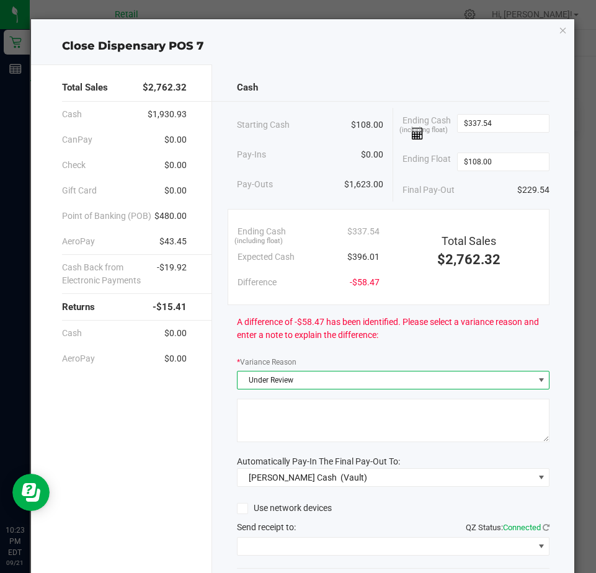
click at [241, 413] on textarea at bounding box center [393, 420] width 312 height 43
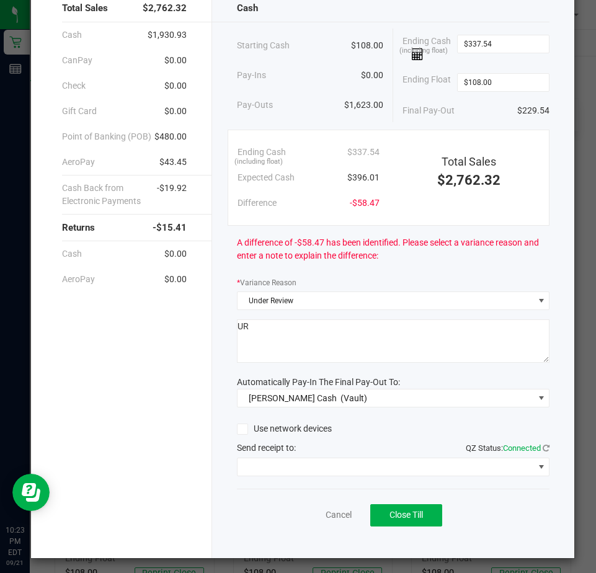
scroll to position [84, 0]
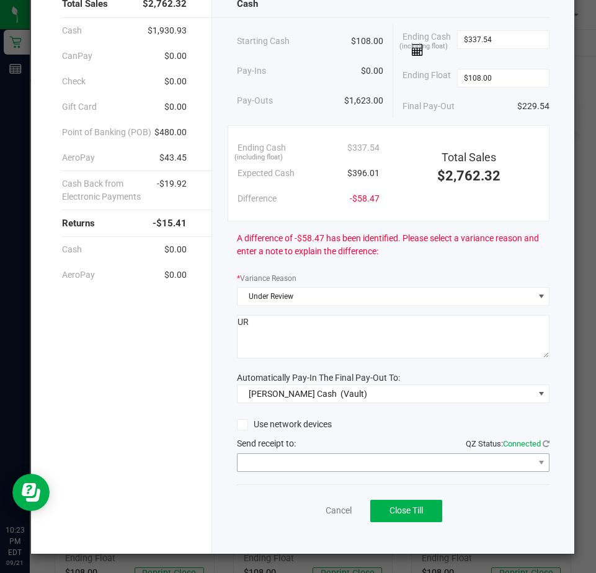
type textarea "UR"
click at [270, 462] on span at bounding box center [385, 462] width 296 height 17
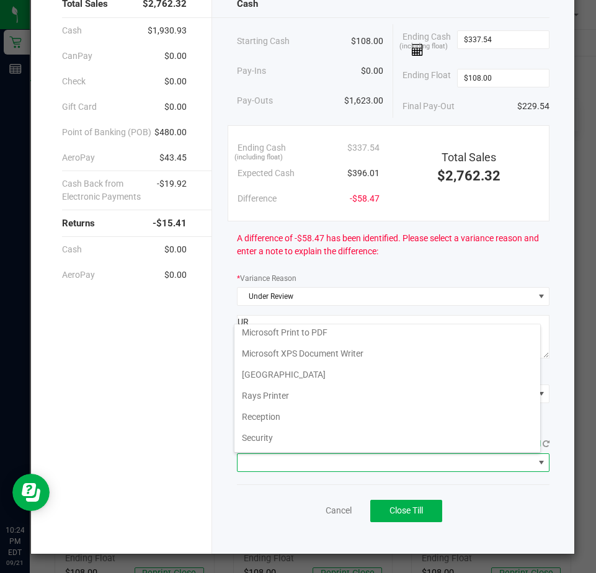
scroll to position [192, 0]
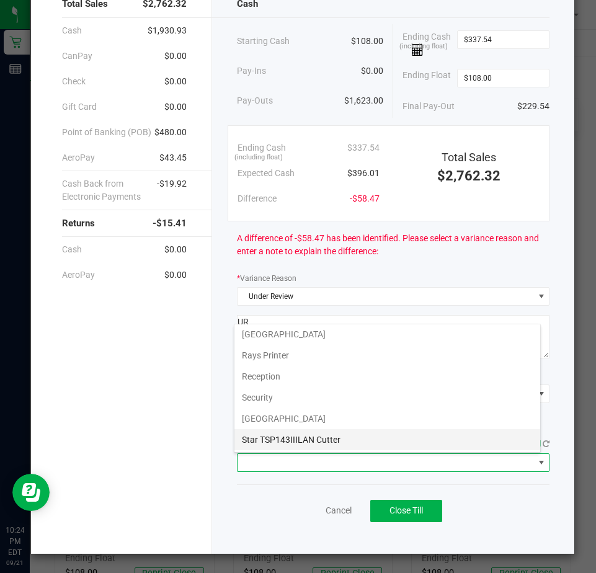
click at [258, 441] on Cutter "Star TSP143IIILAN Cutter" at bounding box center [387, 439] width 306 height 21
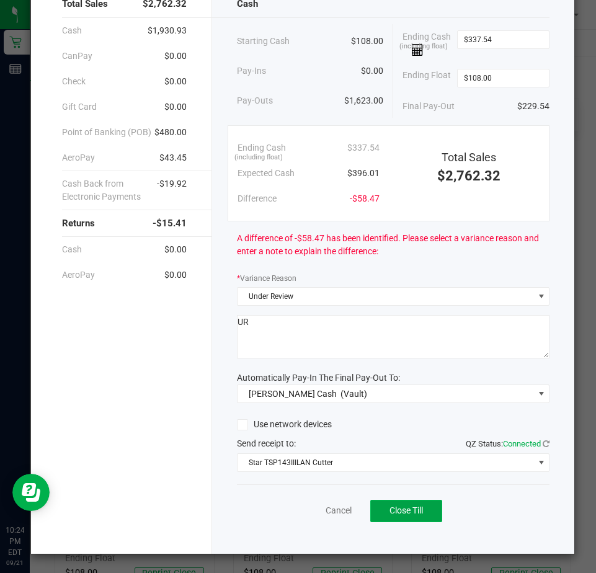
click at [393, 514] on span "Close Till" at bounding box center [405, 510] width 33 height 10
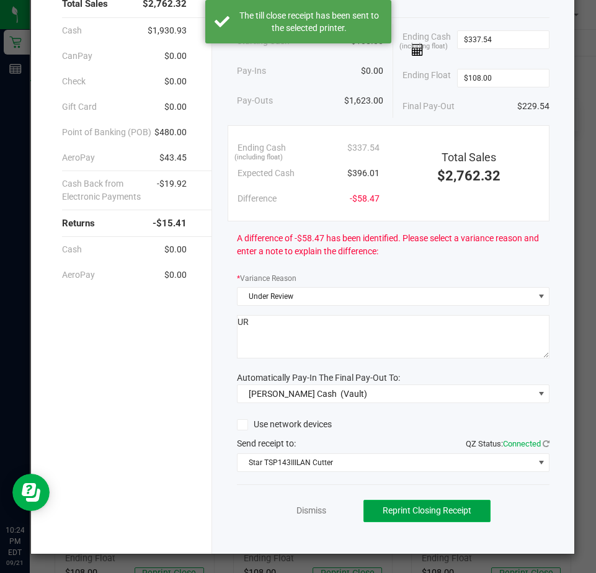
click at [382, 508] on span "Reprint Closing Receipt" at bounding box center [426, 510] width 89 height 10
